Goal: Task Accomplishment & Management: Manage account settings

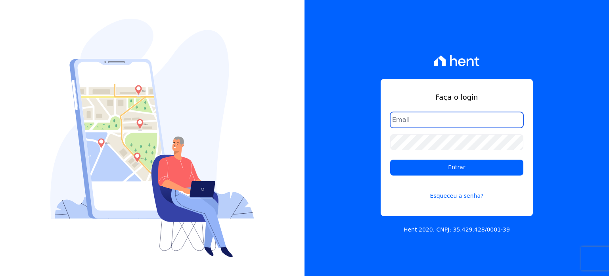
click at [430, 119] on input "email" at bounding box center [456, 120] width 133 height 16
type input "[PERSON_NAME][EMAIL_ADDRESS][DOMAIN_NAME]"
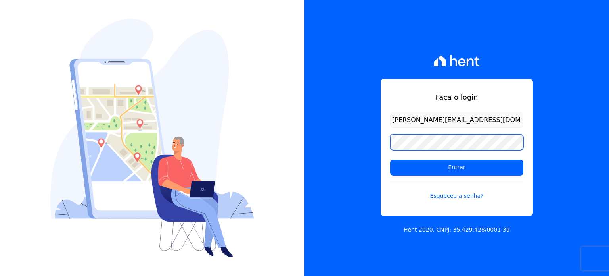
click at [379, 142] on div "Faça o login [PERSON_NAME][EMAIL_ADDRESS][DOMAIN_NAME] Entrar Esqueceu a senha?…" at bounding box center [457, 138] width 305 height 276
click at [390, 159] on input "Entrar" at bounding box center [456, 167] width 133 height 16
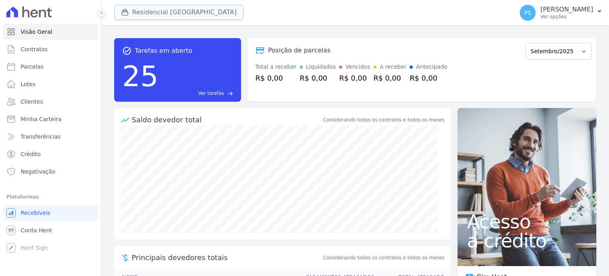
click at [175, 14] on button "Residencial [GEOGRAPHIC_DATA]" at bounding box center [178, 12] width 129 height 15
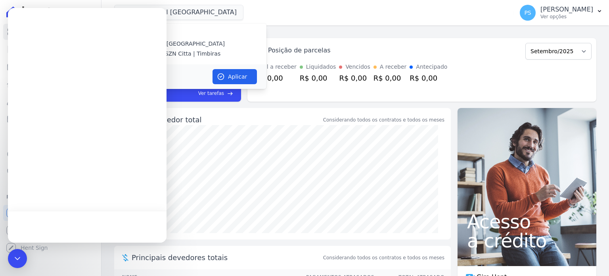
click at [188, 52] on label "Residencia SZN Citta | Timbiras" at bounding box center [176, 54] width 87 height 8
click at [130, 52] on input "Residencia SZN Citta | Timbiras" at bounding box center [127, 53] width 6 height 6
checkbox input "true"
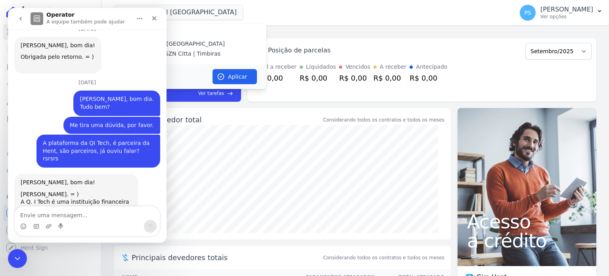
scroll to position [2337, 0]
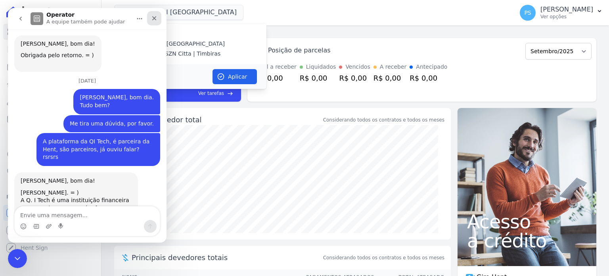
click at [153, 17] on icon "Fechar" at bounding box center [154, 18] width 6 height 6
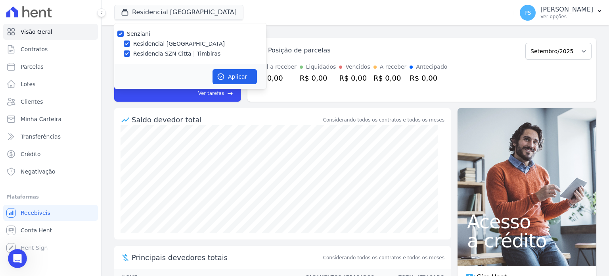
scroll to position [2337, 0]
click at [163, 41] on label "Residencial Villa Sardenha" at bounding box center [179, 44] width 92 height 8
click at [130, 41] on input "Residencial Villa Sardenha" at bounding box center [127, 43] width 6 height 6
checkbox input "false"
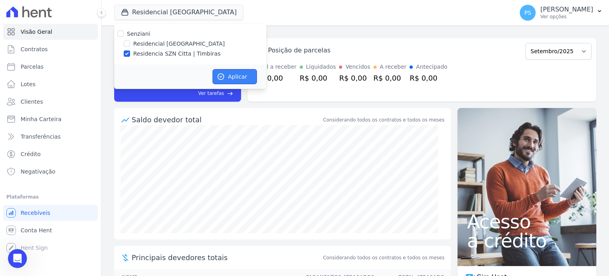
click at [235, 79] on button "Aplicar" at bounding box center [235, 76] width 44 height 15
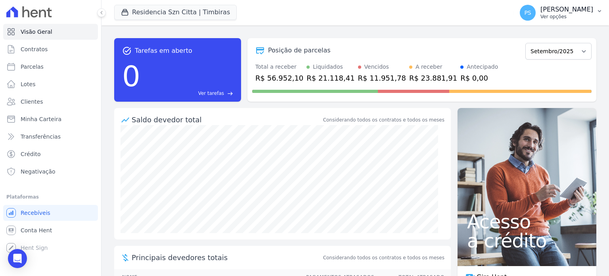
click at [576, 12] on p "Paula Silva" at bounding box center [567, 10] width 53 height 8
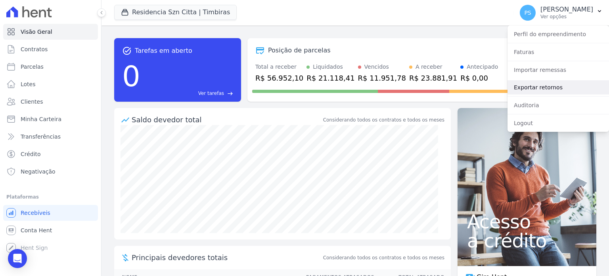
click at [544, 86] on link "Exportar retornos" at bounding box center [559, 87] width 102 height 14
